Goal: Complete application form

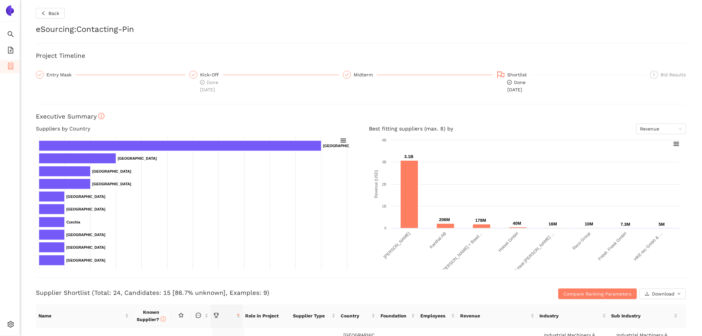
click at [15, 15] on img at bounding box center [10, 10] width 11 height 11
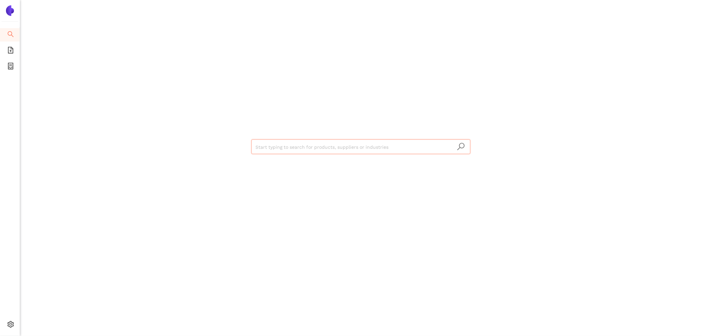
click at [365, 145] on input "search" at bounding box center [360, 147] width 211 height 15
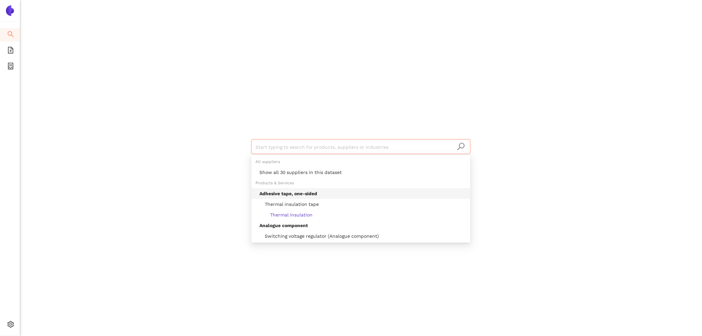
drag, startPoint x: 108, startPoint y: 129, endPoint x: 104, endPoint y: 128, distance: 3.8
click at [104, 128] on div "Start typing to search for products, suppliers or industries" at bounding box center [361, 168] width 682 height 336
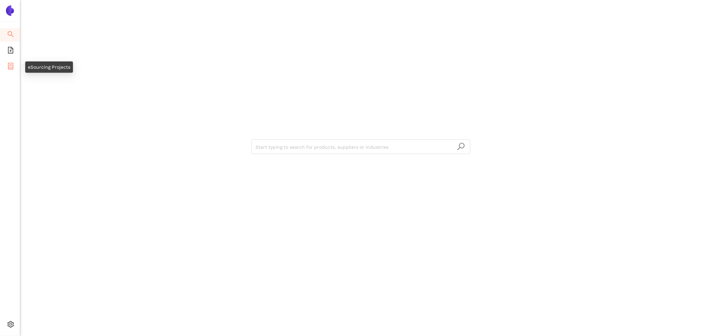
click at [9, 64] on icon "container" at bounding box center [10, 66] width 7 height 7
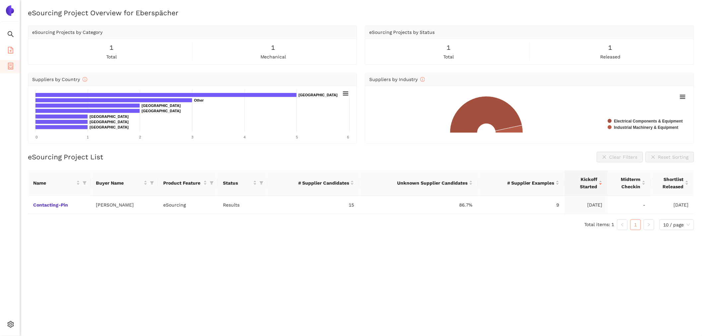
click at [12, 51] on icon "file-add" at bounding box center [10, 50] width 7 height 7
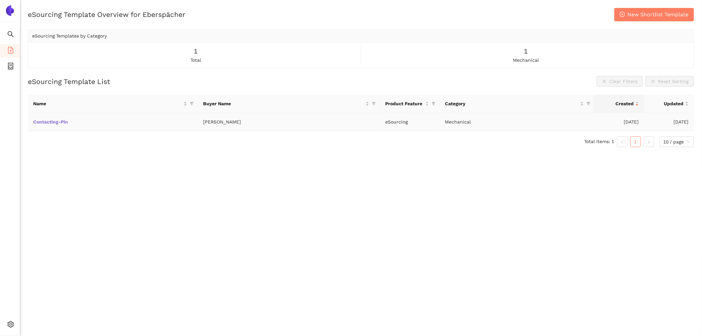
click at [0, 0] on link "Contacting-Pin" at bounding box center [0, 0] width 0 height 0
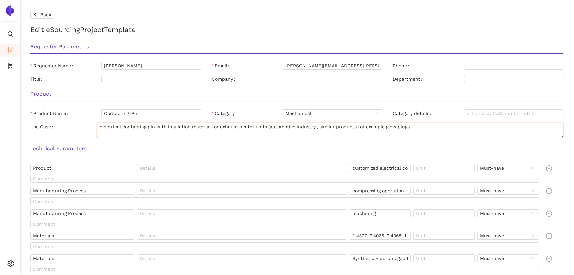
drag, startPoint x: 107, startPoint y: 125, endPoint x: 331, endPoint y: 125, distance: 223.9
click at [331, 125] on textarea "electrical contacting pin with insulation material for exhaust heater units (au…" at bounding box center [330, 129] width 467 height 15
click at [296, 134] on textarea "electrical contacting pin with insulation material for exhaust heater units (au…" at bounding box center [330, 129] width 467 height 15
click at [349, 111] on span "Mechanical" at bounding box center [333, 112] width 94 height 7
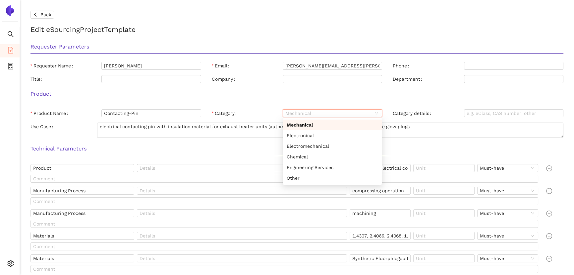
click at [270, 109] on div "Category" at bounding box center [247, 113] width 71 height 8
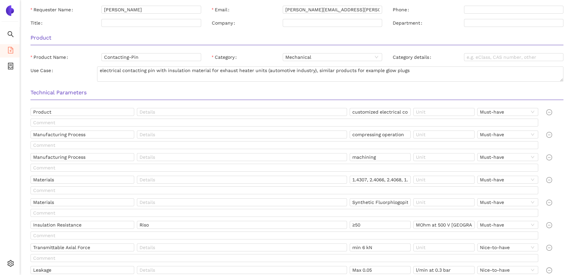
scroll to position [90, 0]
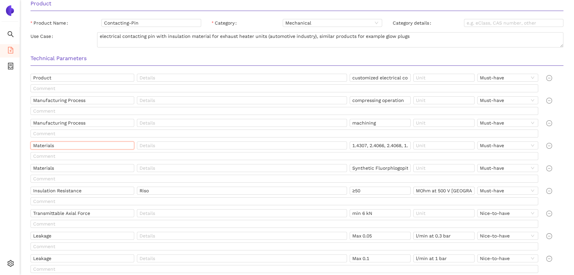
drag, startPoint x: 49, startPoint y: 144, endPoint x: 41, endPoint y: 143, distance: 7.3
click at [41, 143] on input "Materials" at bounding box center [83, 145] width 104 height 8
drag, startPoint x: 356, startPoint y: 144, endPoint x: 368, endPoint y: 146, distance: 11.8
click at [368, 146] on input "1.4307, 2.4066, 2.4068, 1.4301, 1.4541" at bounding box center [380, 145] width 61 height 8
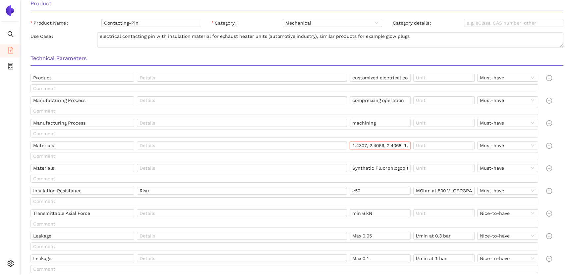
click at [389, 146] on input "1.4307, 2.4066, 2.4068, 1.4301, 1.4541" at bounding box center [380, 145] width 61 height 8
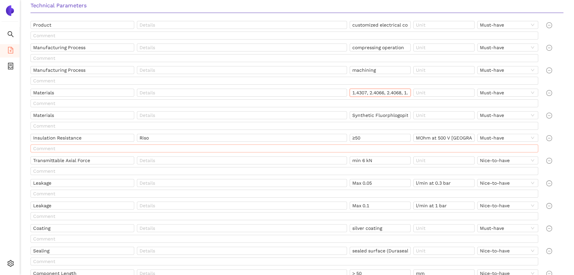
scroll to position [151, 0]
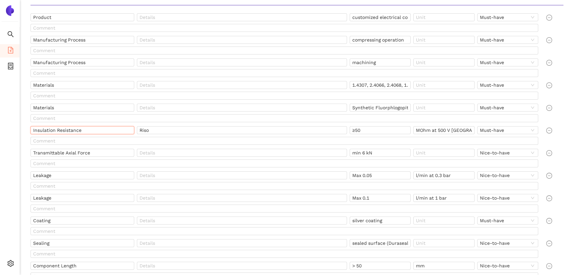
drag, startPoint x: 86, startPoint y: 129, endPoint x: 29, endPoint y: 128, distance: 56.7
click at [29, 128] on div "Insulation Resistance Riso ≥50 MOhm at 500 V DC Must-have" at bounding box center [286, 136] width 516 height 21
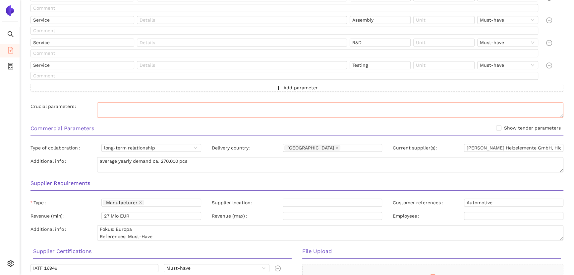
scroll to position [452, 0]
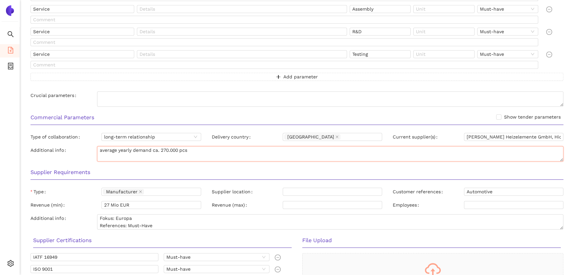
drag, startPoint x: 116, startPoint y: 150, endPoint x: 203, endPoint y: 150, distance: 87.2
click at [203, 150] on textarea "average yearly demand ca. 270.000 pcs" at bounding box center [330, 153] width 467 height 15
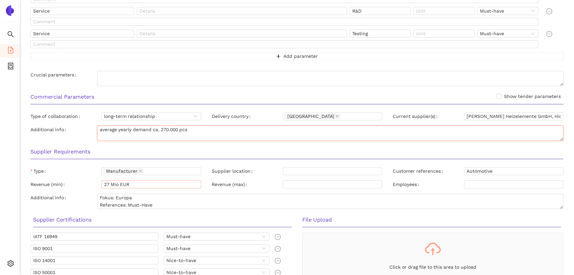
scroll to position [512, 0]
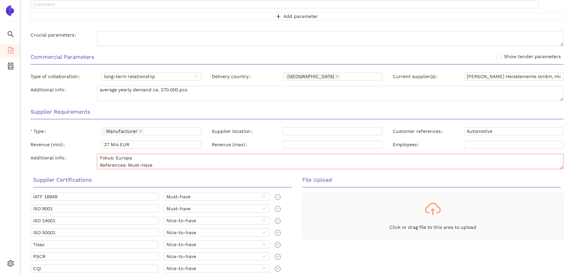
drag, startPoint x: 113, startPoint y: 156, endPoint x: 153, endPoint y: 154, distance: 40.2
click at [143, 154] on textarea "Fokus: Europa References: Must-Have" at bounding box center [330, 161] width 467 height 15
drag, startPoint x: 105, startPoint y: 163, endPoint x: 148, endPoint y: 161, distance: 42.8
click at [148, 161] on textarea "Fokus: Europa References: Must-Have" at bounding box center [330, 161] width 467 height 15
drag, startPoint x: 106, startPoint y: 155, endPoint x: 139, endPoint y: 154, distance: 32.5
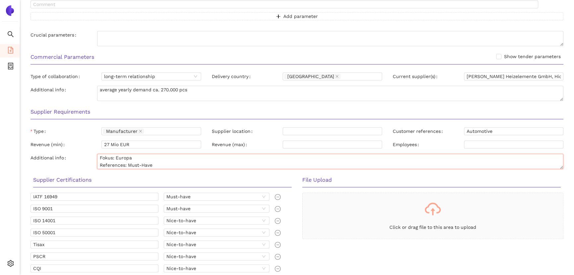
click at [135, 154] on textarea "Fokus: Europa References: Must-Have" at bounding box center [330, 161] width 467 height 15
click at [109, 159] on textarea "Fokus: Europa References: Must-Have" at bounding box center [330, 161] width 467 height 15
click at [103, 157] on textarea "Fokus: Europa References: Must-Have" at bounding box center [330, 161] width 467 height 15
click at [144, 157] on textarea "Fokus: Europa References: Must-Have" at bounding box center [330, 161] width 467 height 15
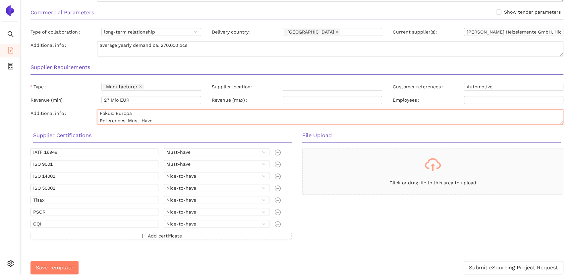
scroll to position [561, 0]
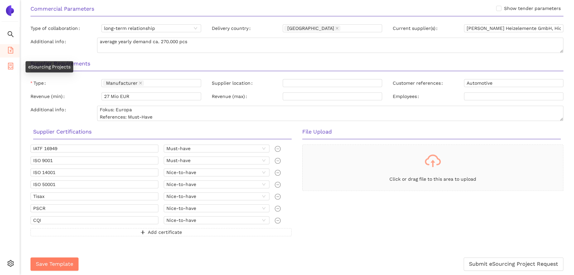
click at [10, 66] on icon "container" at bounding box center [10, 66] width 7 height 7
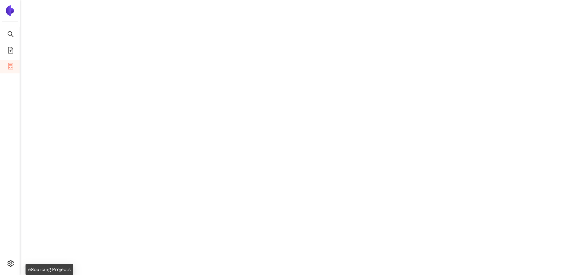
scroll to position [8, 0]
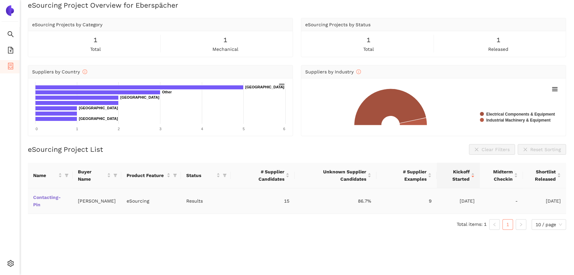
click at [0, 0] on link "Contacting-Pin" at bounding box center [0, 0] width 0 height 0
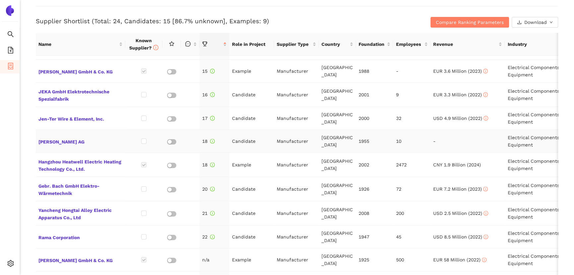
scroll to position [330, 0]
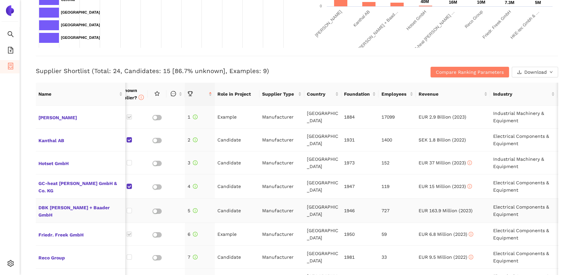
scroll to position [211, 0]
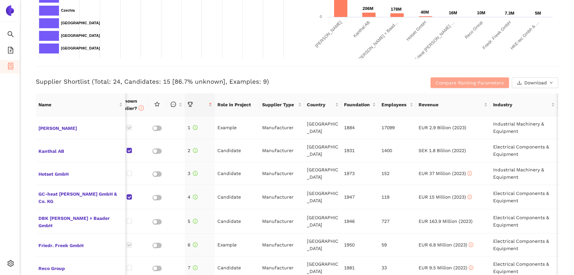
click at [472, 80] on span "Compare Ranking Parameters" at bounding box center [470, 82] width 68 height 7
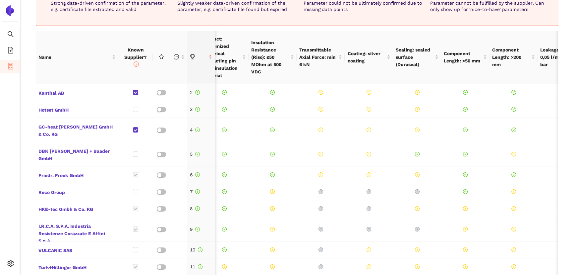
scroll to position [30, 15]
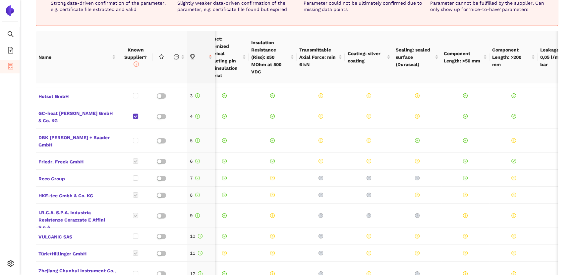
click at [442, 14] on div "Confirmed Non-Fit Parameter cannot be fulfilled by the supplier. Can only show …" at bounding box center [492, 3] width 127 height 29
